Goal: Book appointment/travel/reservation

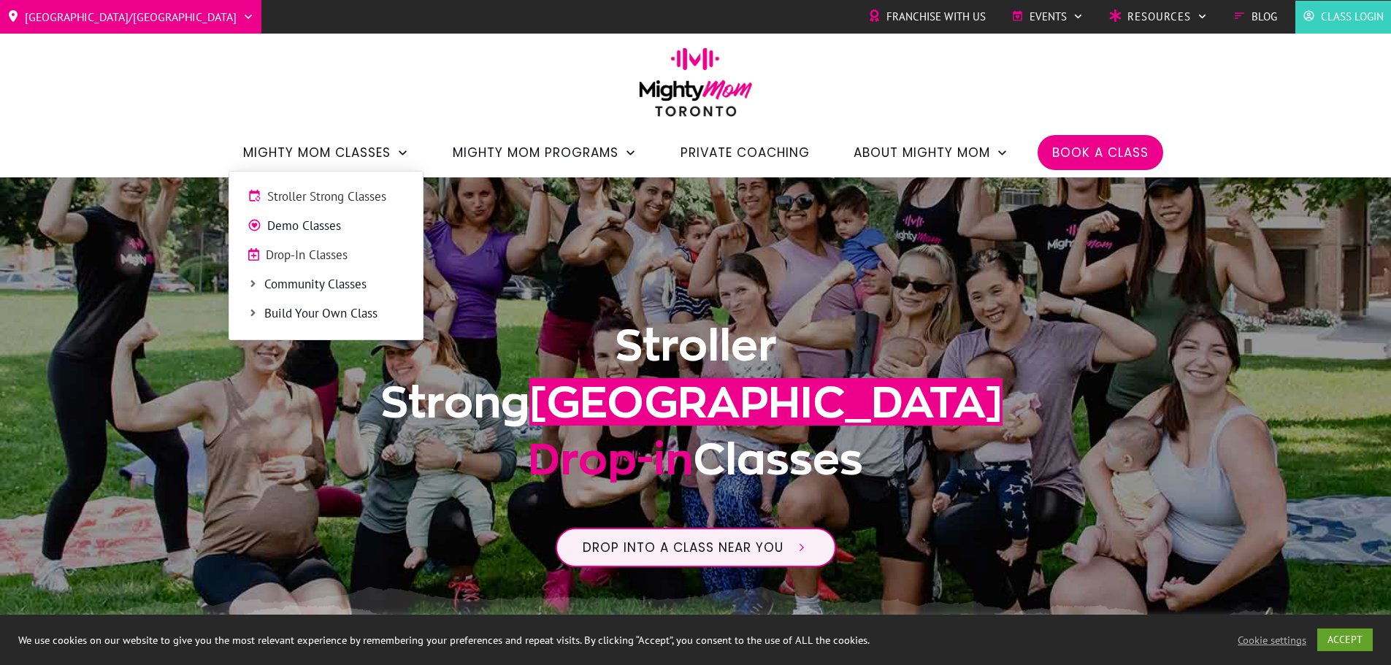
click at [366, 281] on span "Community Classes" at bounding box center [334, 284] width 140 height 19
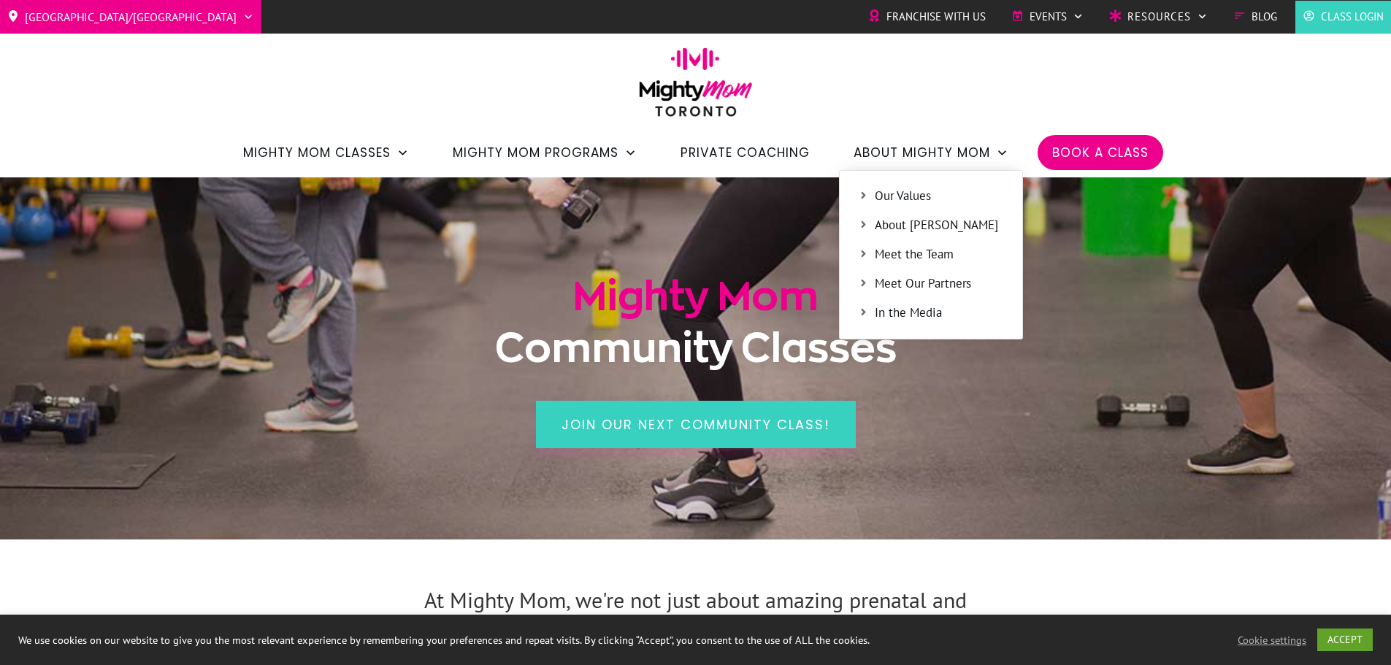
click at [923, 220] on span "About [PERSON_NAME]" at bounding box center [938, 225] width 129 height 19
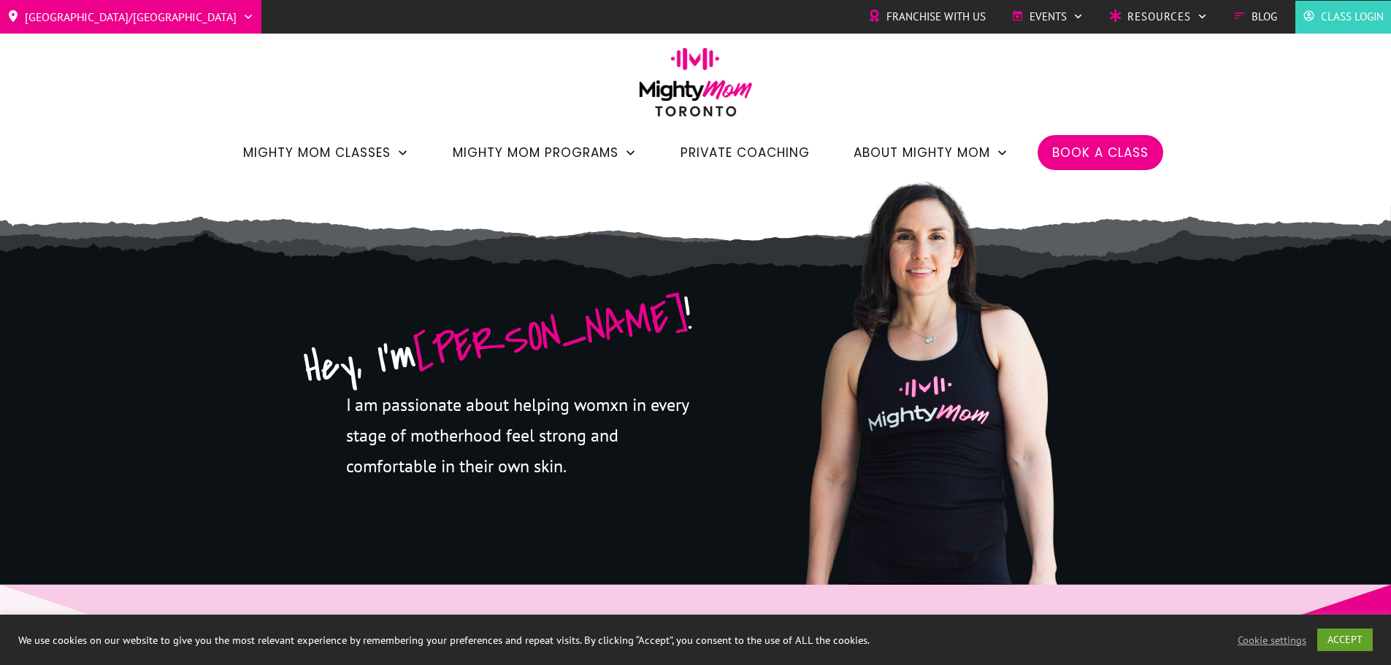
click at [952, 11] on span "Franchise with Us" at bounding box center [935, 17] width 99 height 22
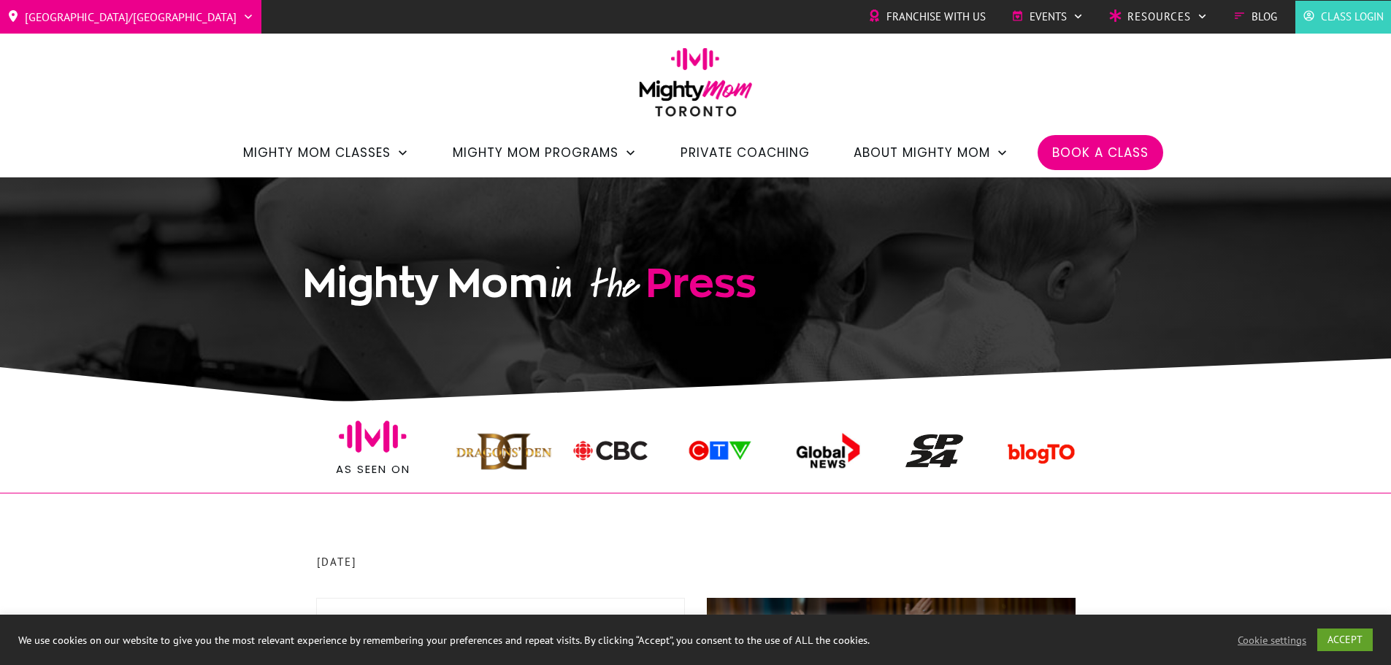
click at [769, 151] on span "Private Coaching" at bounding box center [744, 152] width 129 height 25
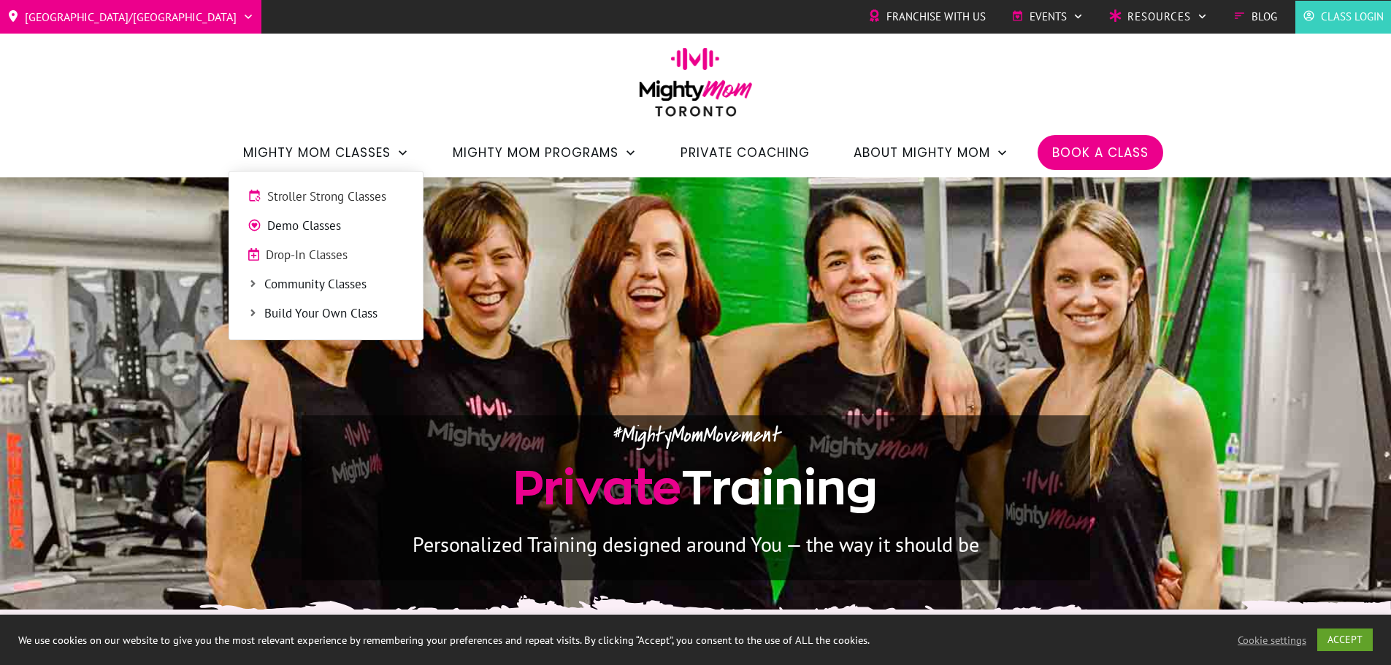
click at [348, 253] on span "Drop-In Classes" at bounding box center [335, 255] width 139 height 19
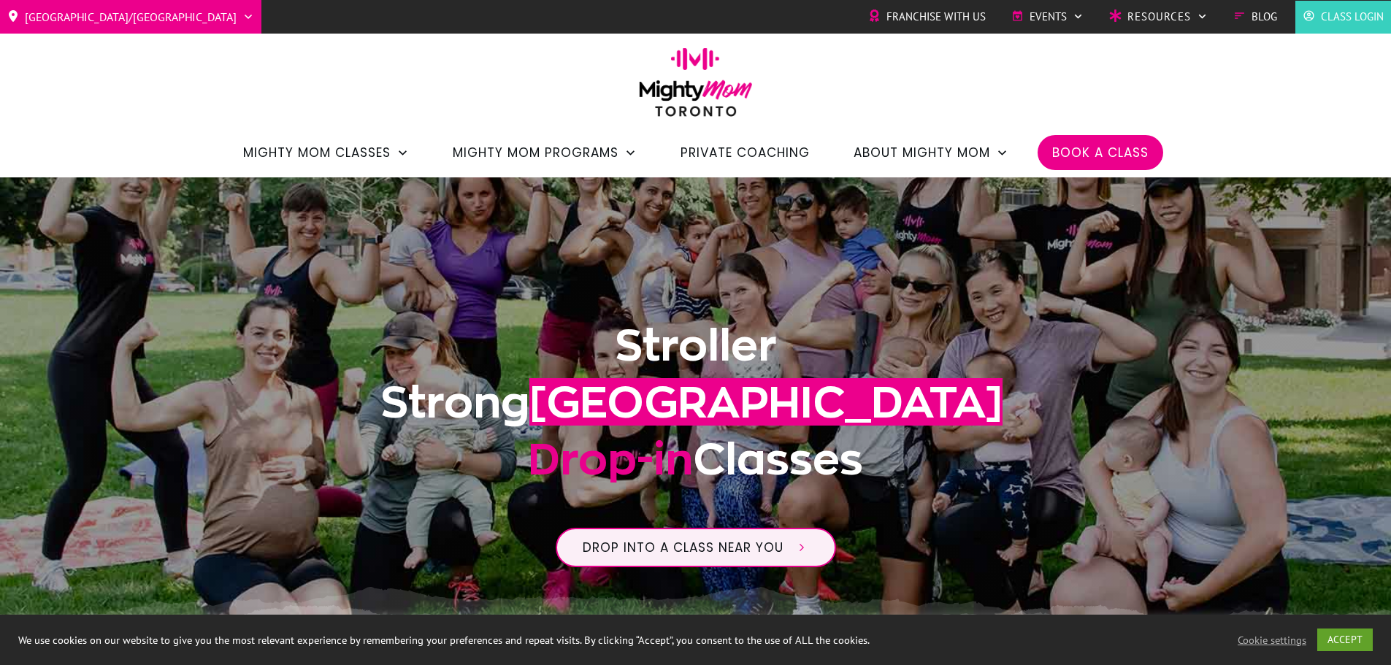
scroll to position [438, 0]
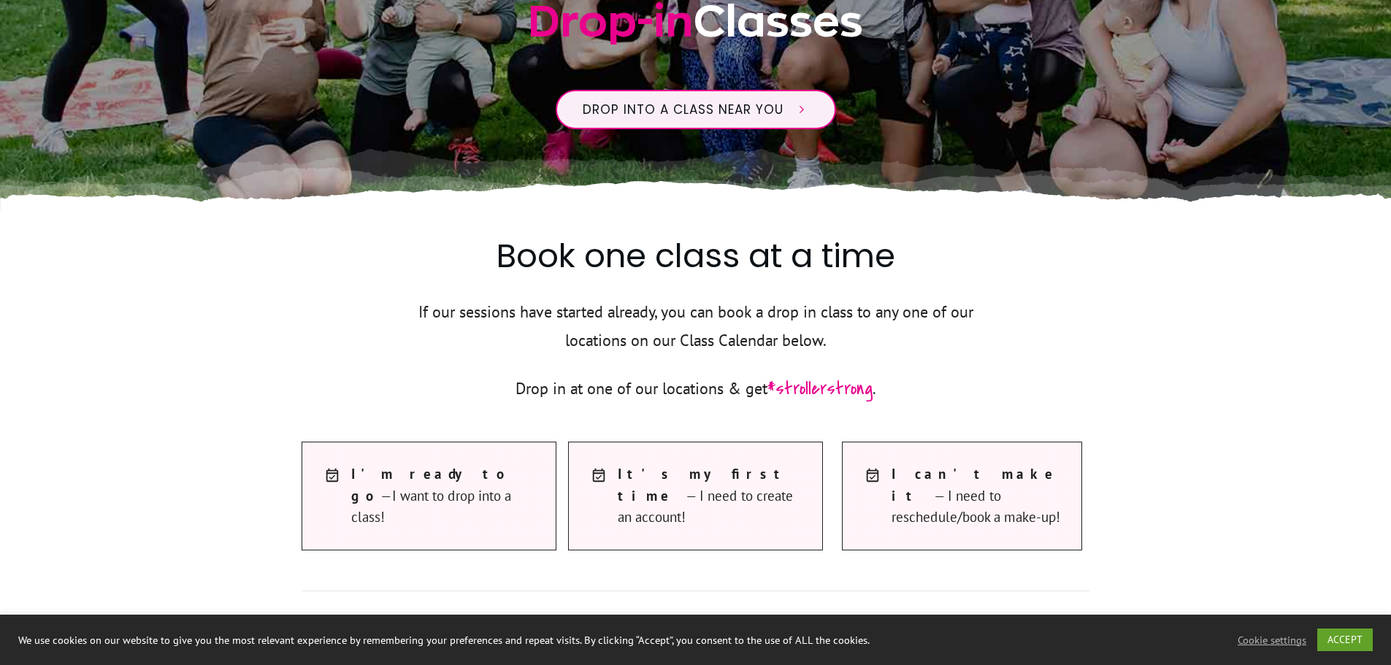
click at [952, 491] on span "I can't make it — I need to reschedule/book a make-up!" at bounding box center [979, 496] width 176 height 64
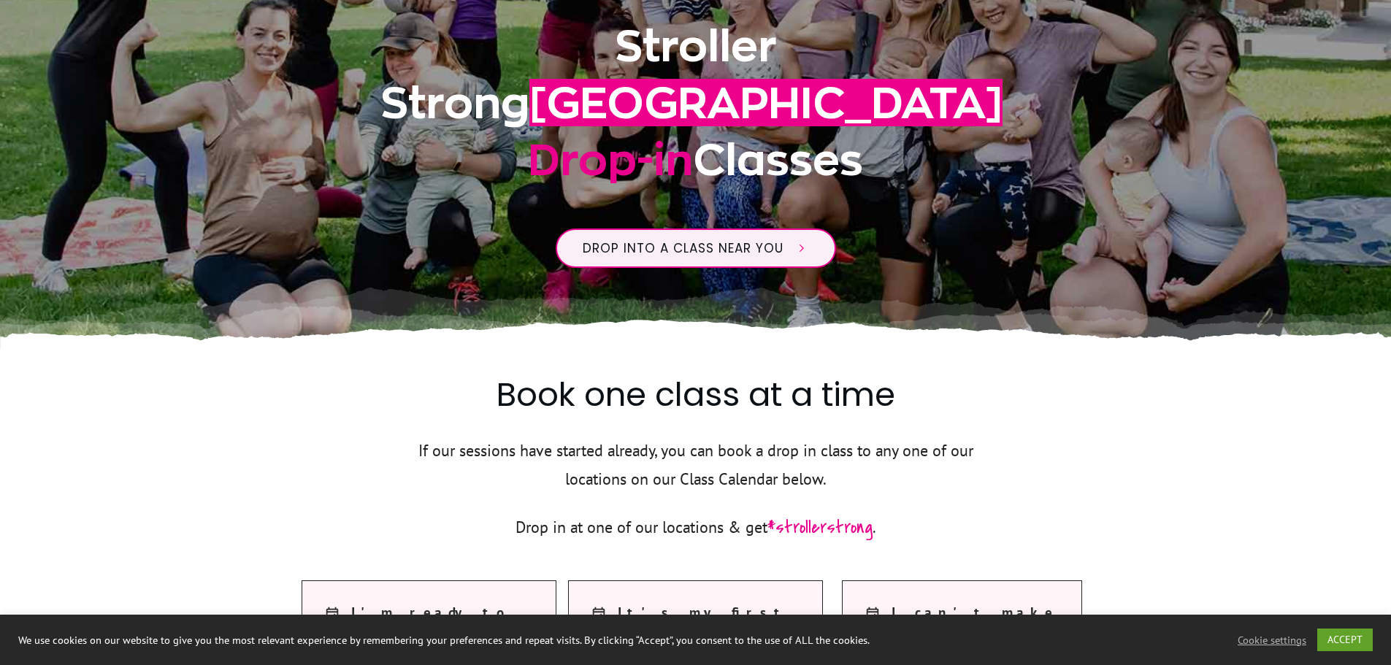
scroll to position [0, 0]
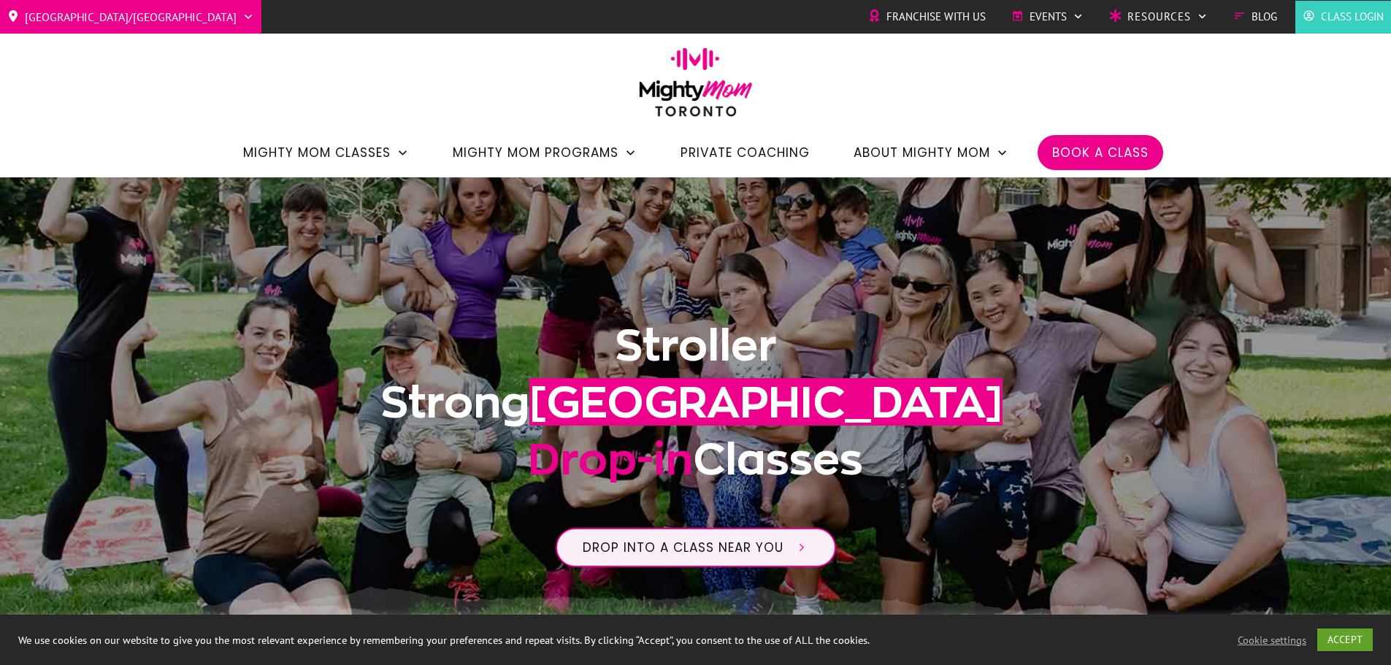
drag, startPoint x: 1400, startPoint y: 55, endPoint x: 1265, endPoint y: 120, distance: 149.5
click at [1265, 120] on div "[GEOGRAPHIC_DATA]/GTA Barrie Etobicoke [GEOGRAPHIC_DATA] West Franchise with Us…" at bounding box center [695, 88] width 1391 height 177
